Goal: Check status: Check status

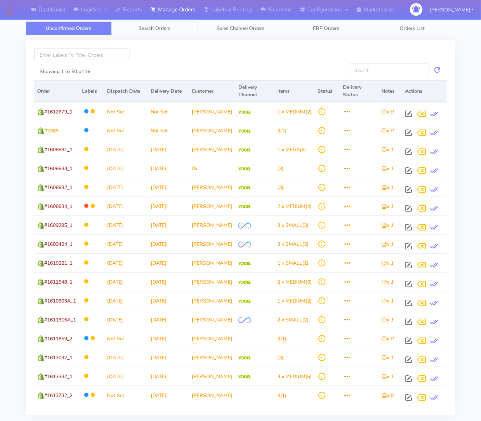
click at [150, 22] on link "Search Orders" at bounding box center [155, 28] width 86 height 14
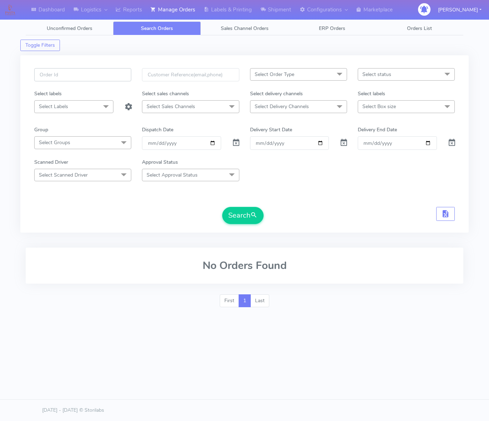
drag, startPoint x: 53, startPoint y: 74, endPoint x: 92, endPoint y: 86, distance: 40.9
click at [53, 74] on input "text" at bounding box center [82, 74] width 97 height 13
paste input "1615115"
type input "1615115"
click at [236, 148] on span at bounding box center [236, 144] width 9 height 7
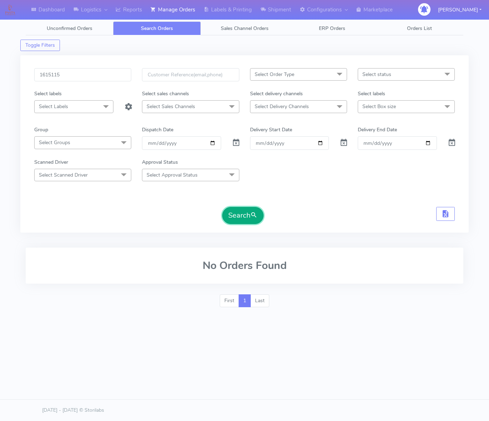
drag, startPoint x: 249, startPoint y: 215, endPoint x: 268, endPoint y: 56, distance: 159.6
click at [249, 212] on button "Search" at bounding box center [242, 215] width 41 height 17
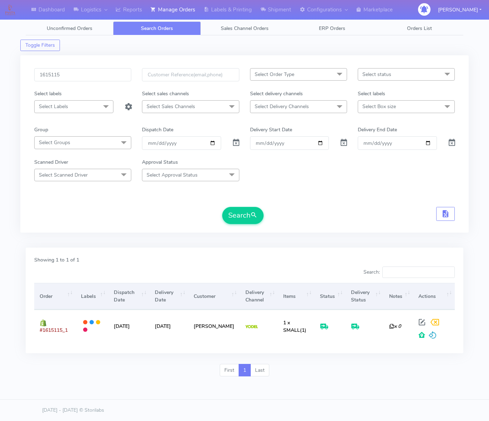
click at [318, 231] on div "1615115 Select Order Type Select All MEALS ATAVI One Off Pasta Club Gift Kit Ev…" at bounding box center [244, 143] width 449 height 177
click at [314, 221] on div "Search" at bounding box center [244, 215] width 421 height 17
